Goal: Book appointment/travel/reservation

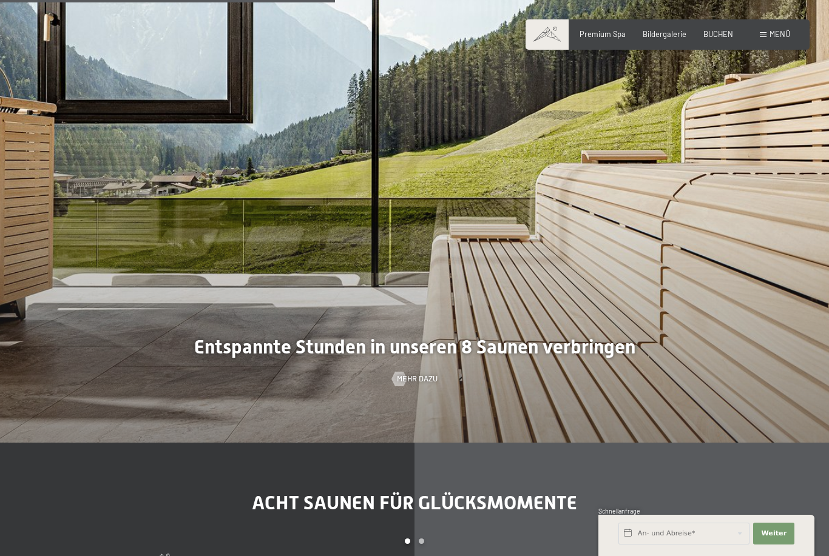
scroll to position [3016, 0]
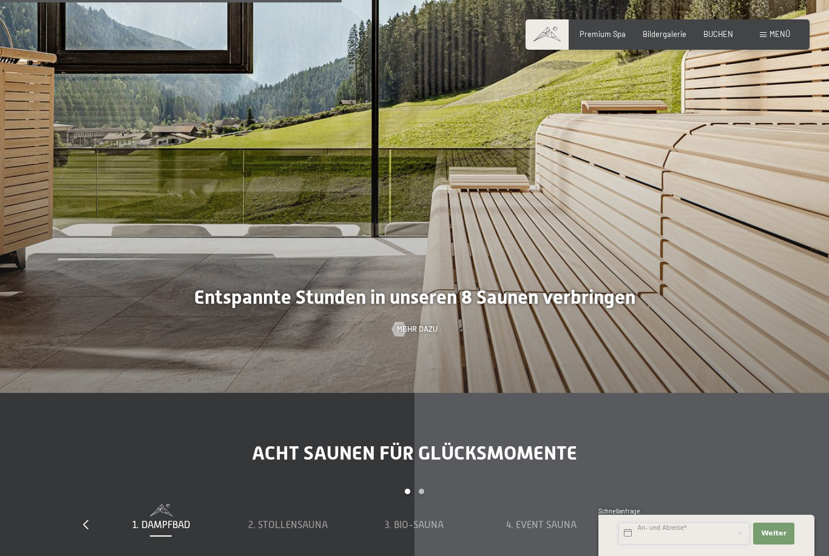
click at [707, 545] on input "text" at bounding box center [683, 534] width 131 height 22
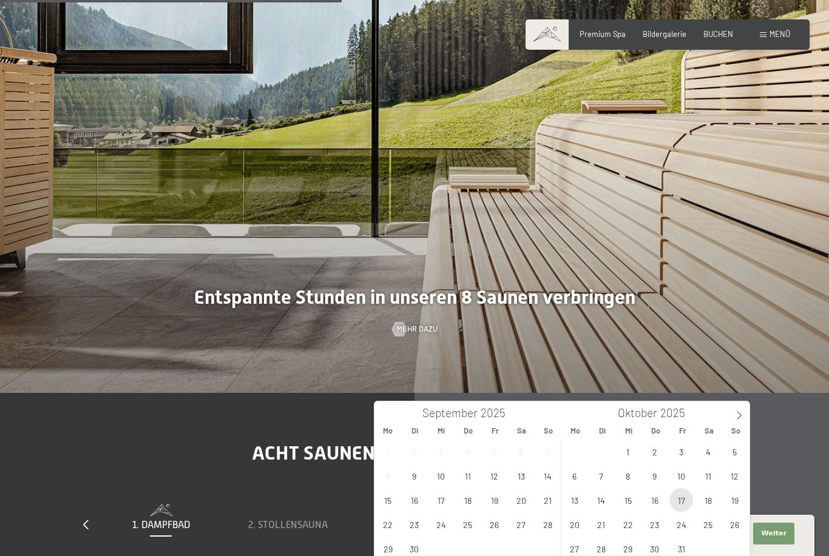
click at [681, 506] on span "17" at bounding box center [681, 500] width 24 height 24
click at [735, 504] on span "19" at bounding box center [735, 500] width 24 height 24
type input "[DATE] - [DATE]"
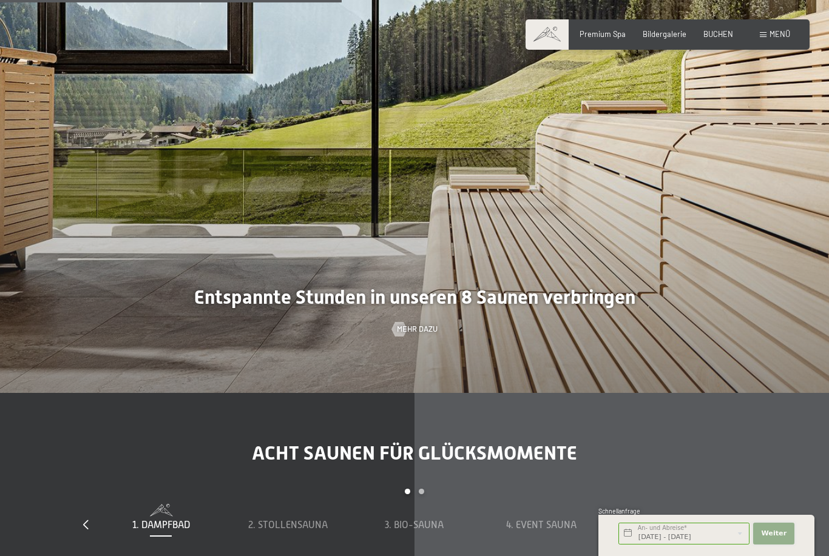
click at [775, 539] on span "Weiter" at bounding box center [773, 534] width 25 height 10
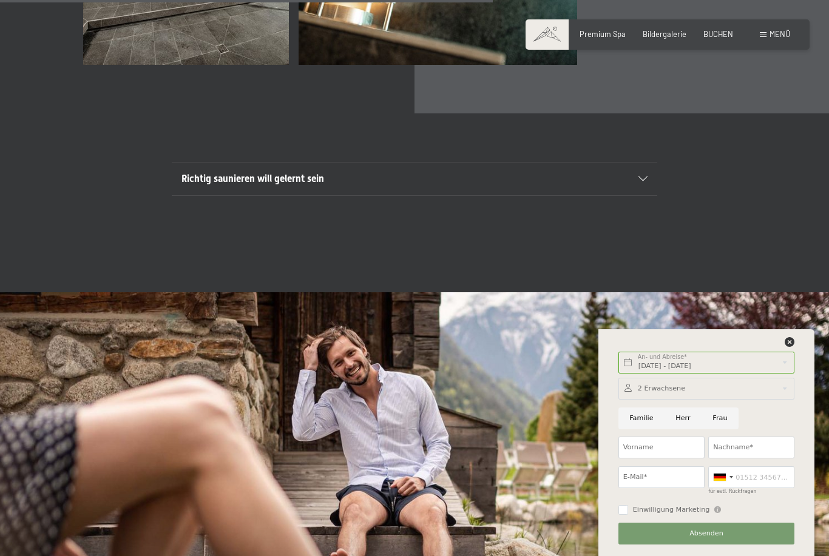
scroll to position [3786, 0]
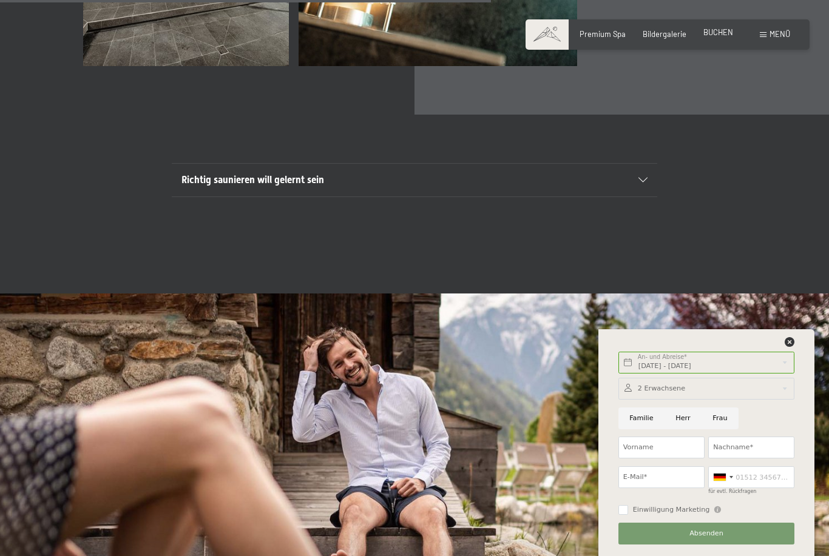
click at [717, 35] on span "BUCHEN" at bounding box center [718, 32] width 30 height 10
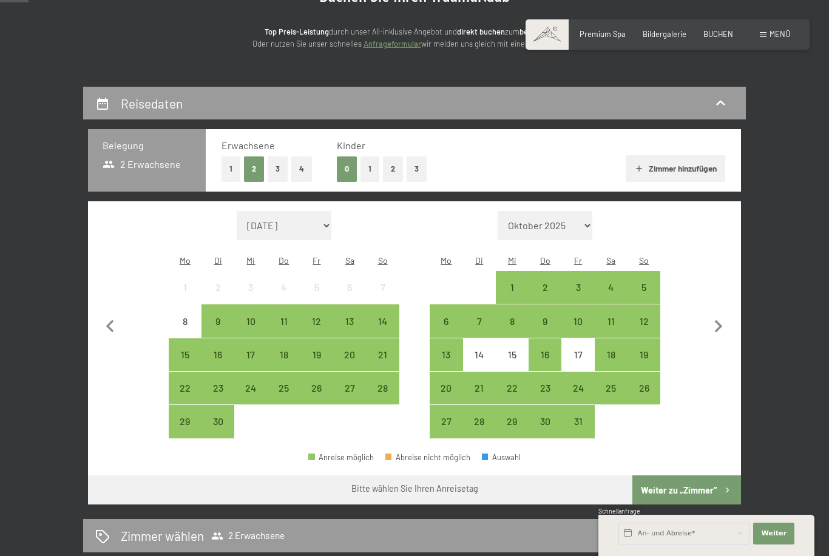
scroll to position [174, 0]
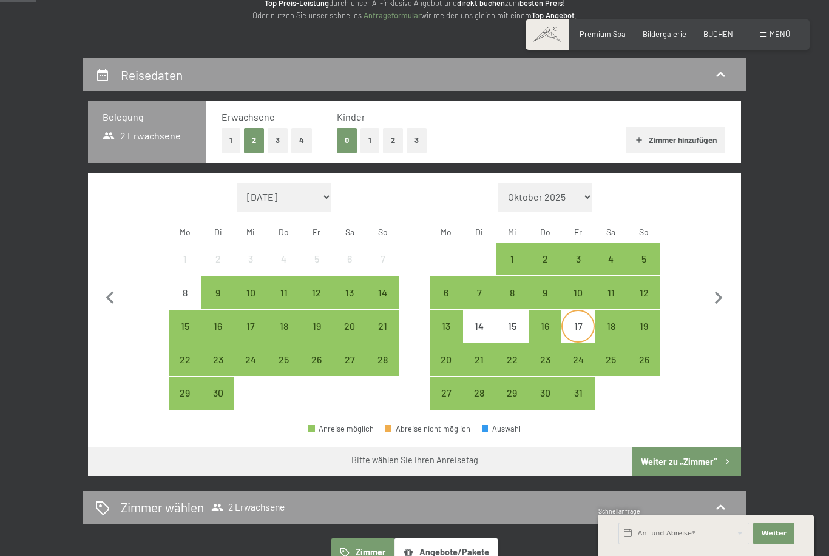
click at [581, 322] on div "17" at bounding box center [577, 337] width 30 height 30
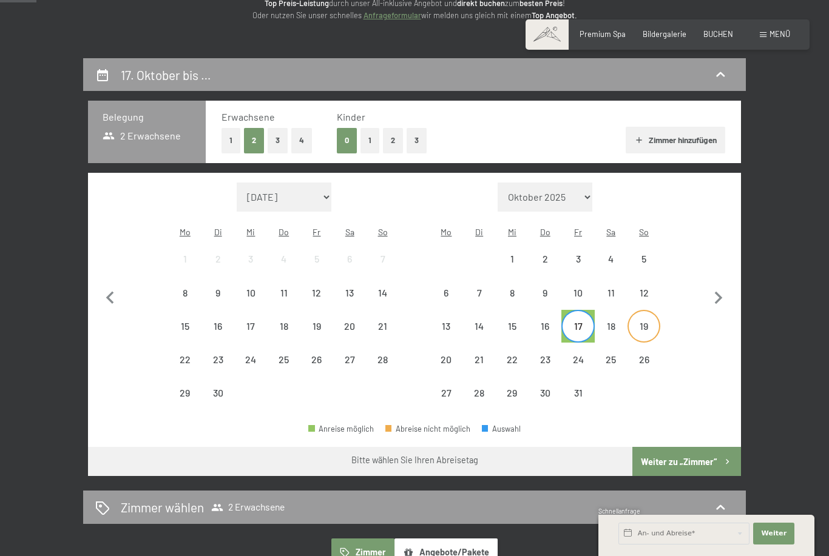
click at [637, 322] on div "19" at bounding box center [644, 337] width 30 height 30
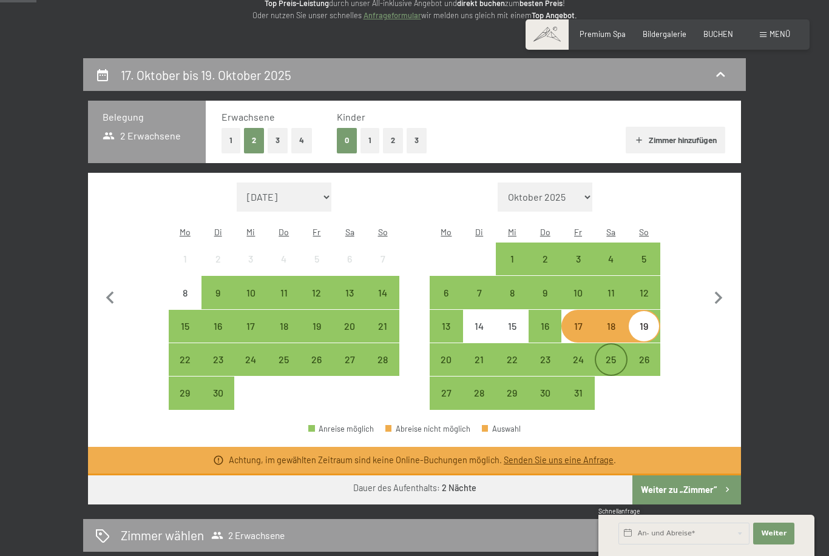
click at [604, 355] on div "25" at bounding box center [611, 370] width 30 height 30
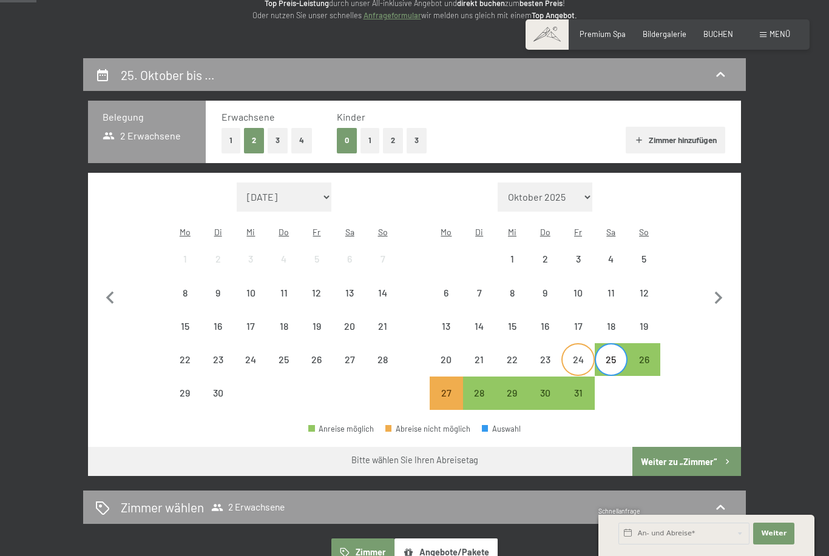
click at [581, 355] on div "24" at bounding box center [577, 370] width 30 height 30
click at [578, 355] on div "24" at bounding box center [577, 370] width 30 height 30
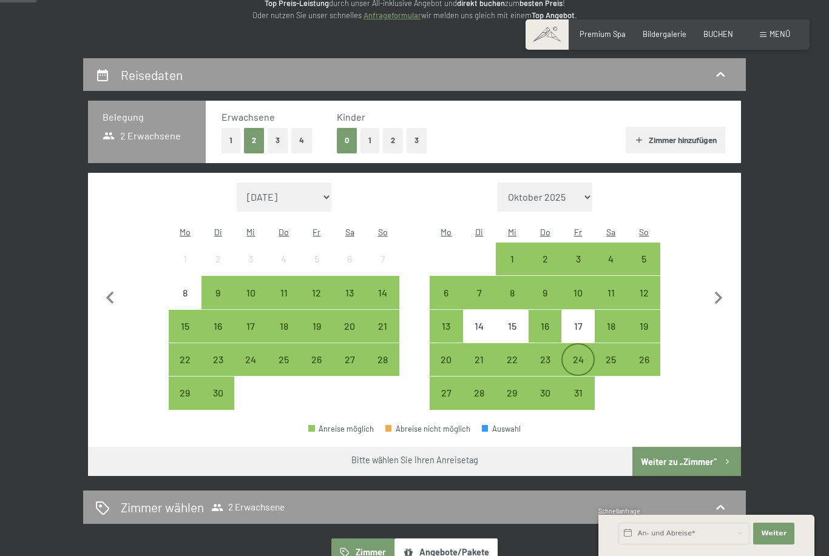
click at [572, 355] on div "24" at bounding box center [577, 370] width 30 height 30
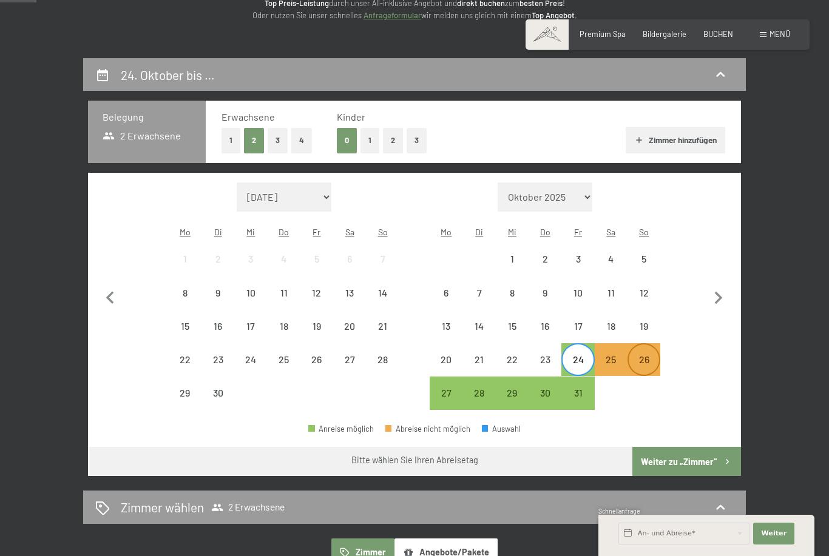
click at [644, 355] on div "26" at bounding box center [644, 370] width 30 height 30
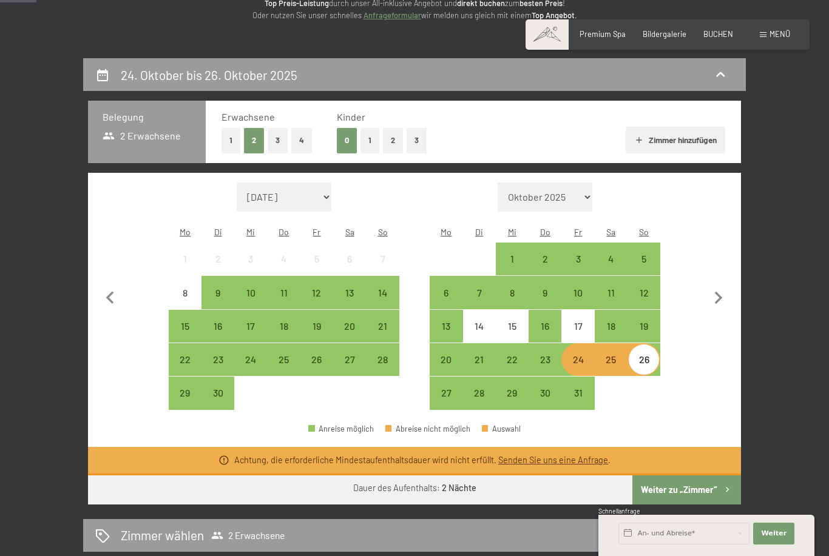
click at [570, 355] on div "24" at bounding box center [577, 370] width 30 height 30
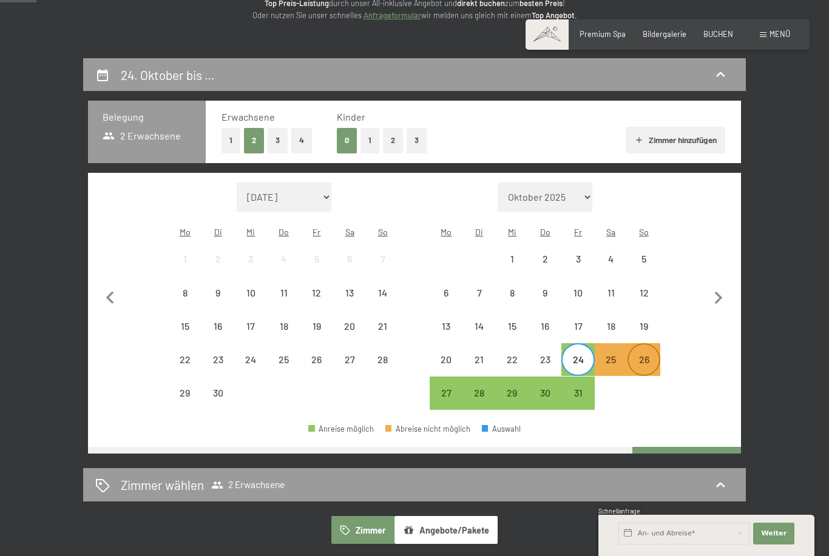
click at [643, 355] on div "26" at bounding box center [644, 370] width 30 height 30
